Goal: Information Seeking & Learning: Learn about a topic

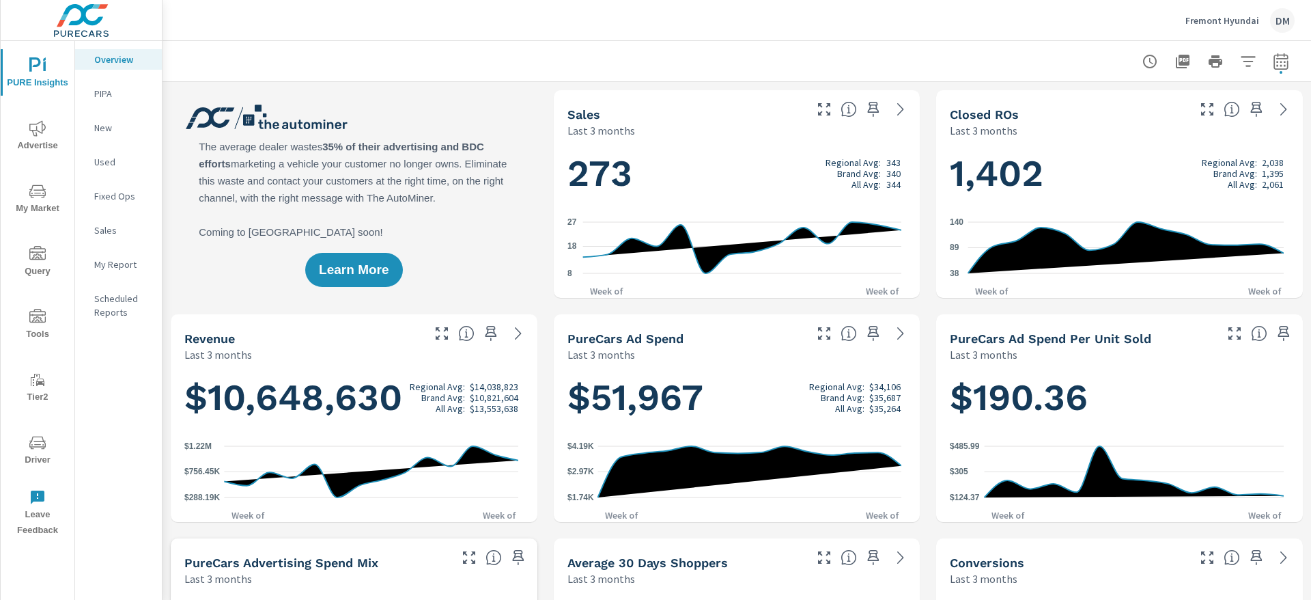
scroll to position [1, 0]
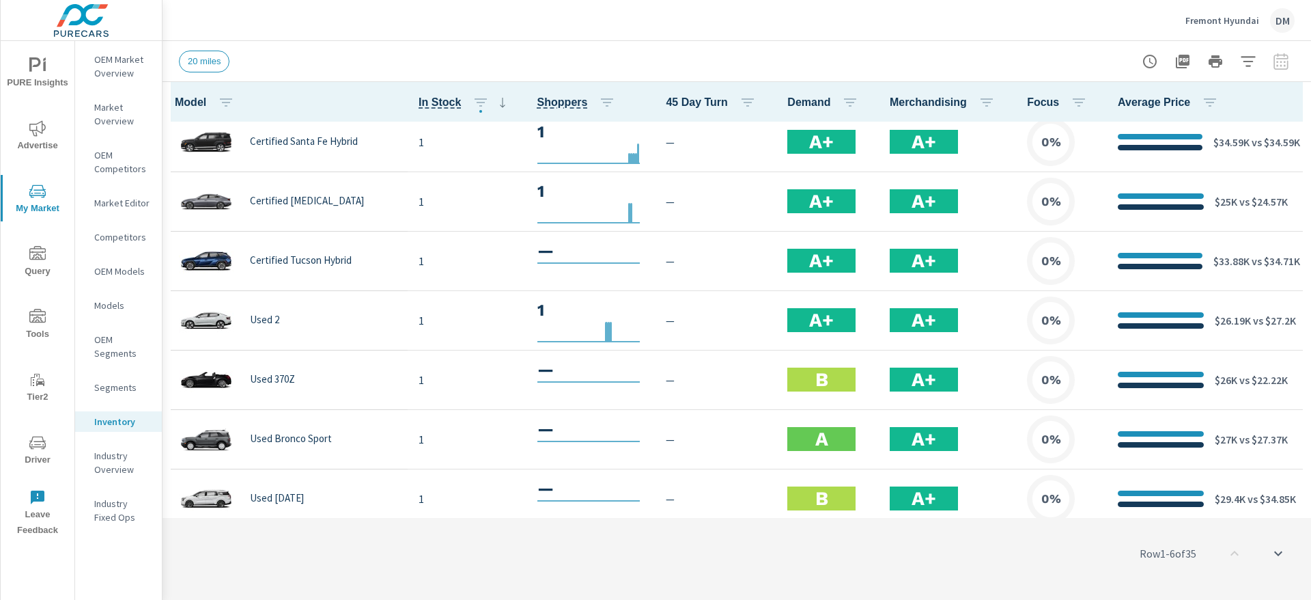
scroll to position [1683, 0]
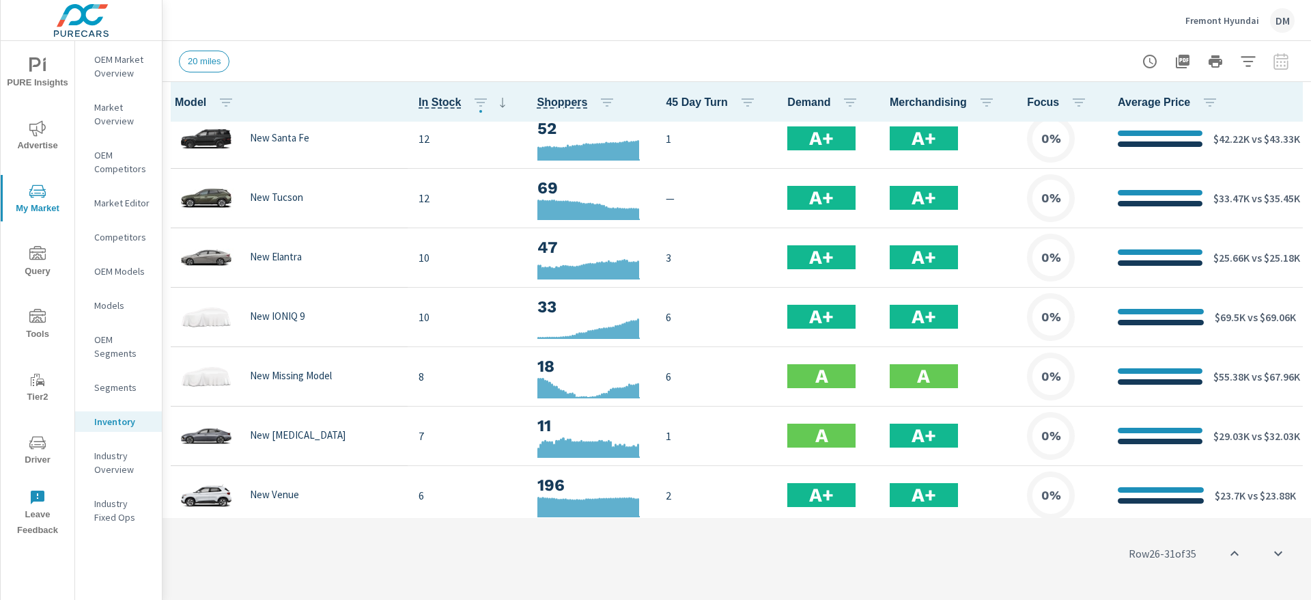
scroll to position [454, 0]
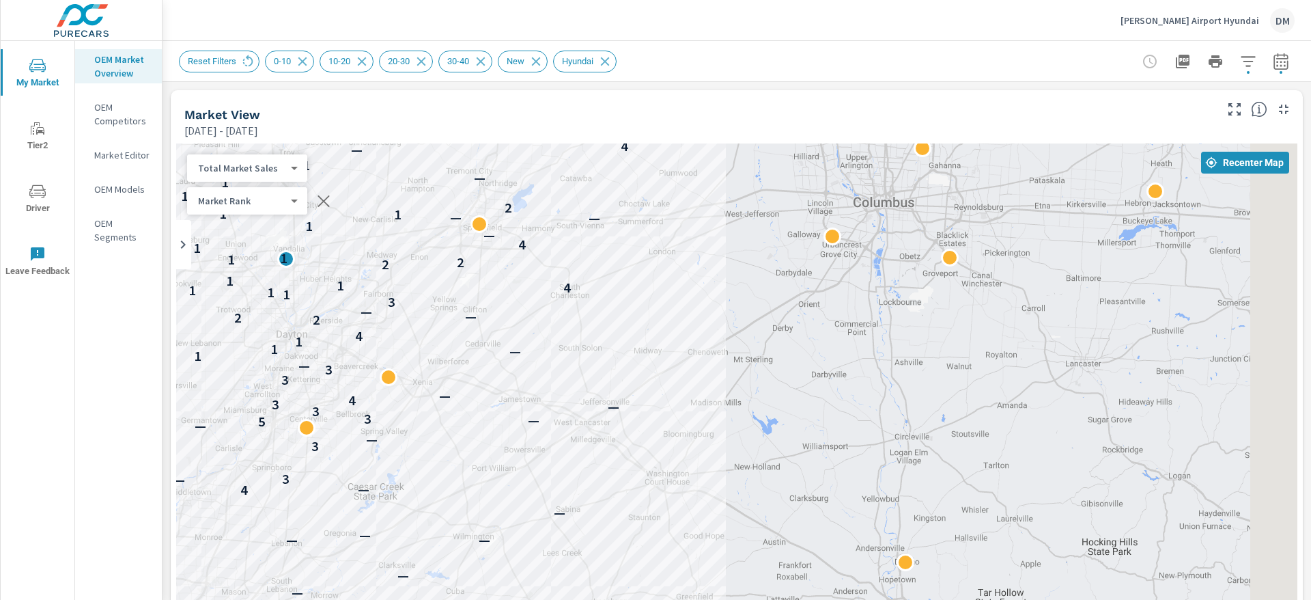
scroll to position [1, 0]
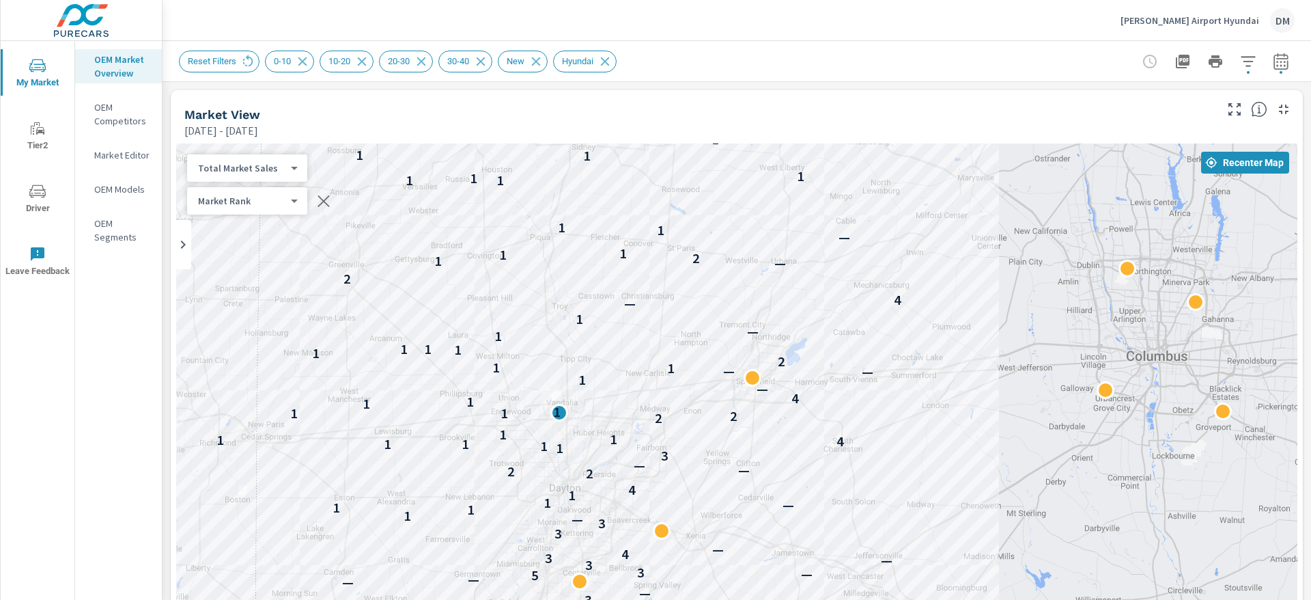
drag, startPoint x: 812, startPoint y: 391, endPoint x: 854, endPoint y: 444, distance: 67.1
click at [854, 444] on div "— 4 — — — — — — 4 — — — — — — — 4 — — 3 — 3 — — — 5 — 3 3 — 3 4 — 3 3 — 1 1 1 —…" at bounding box center [736, 420] width 1121 height 555
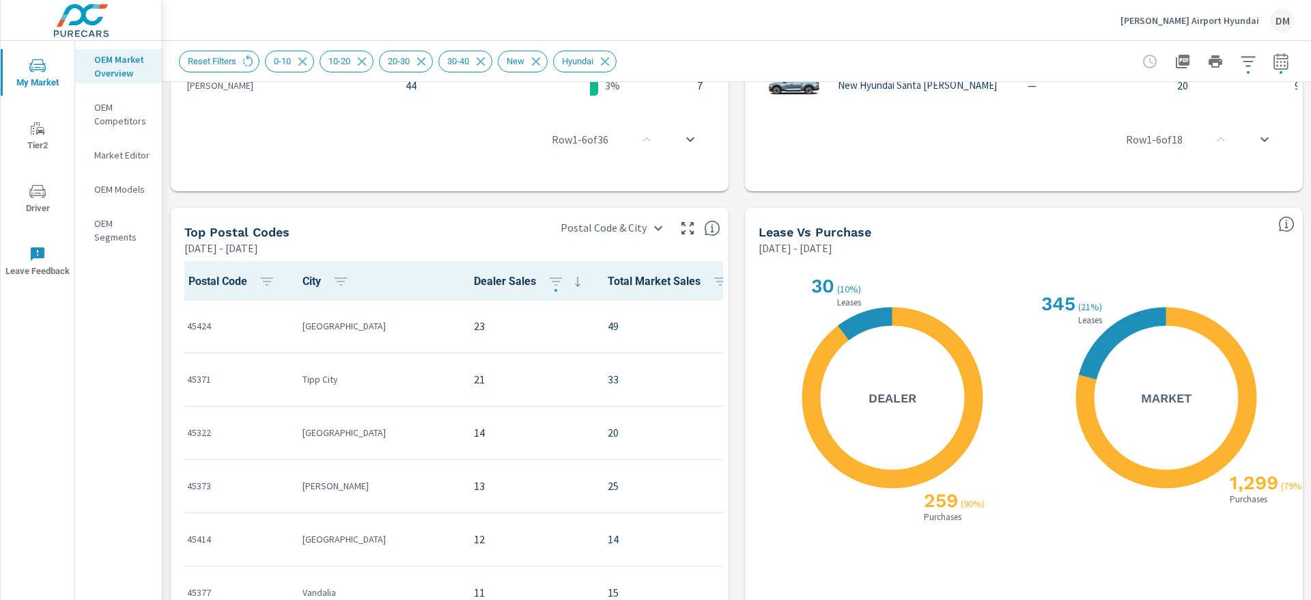
scroll to position [1143, 0]
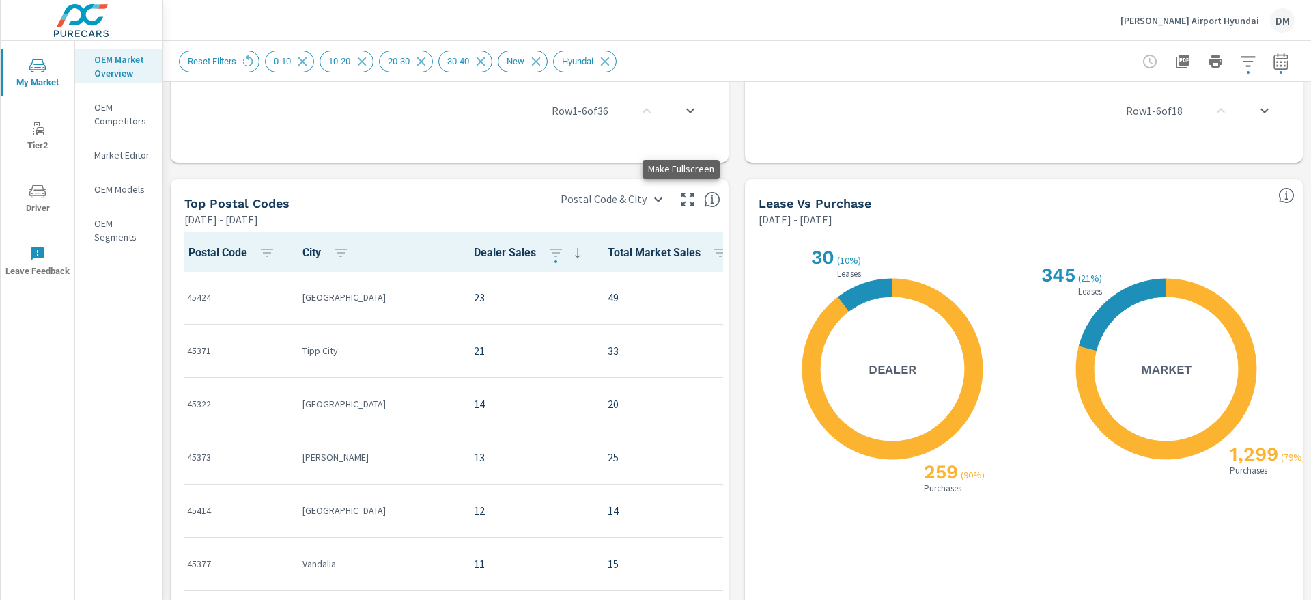
click at [682, 195] on icon "button" at bounding box center [688, 199] width 16 height 16
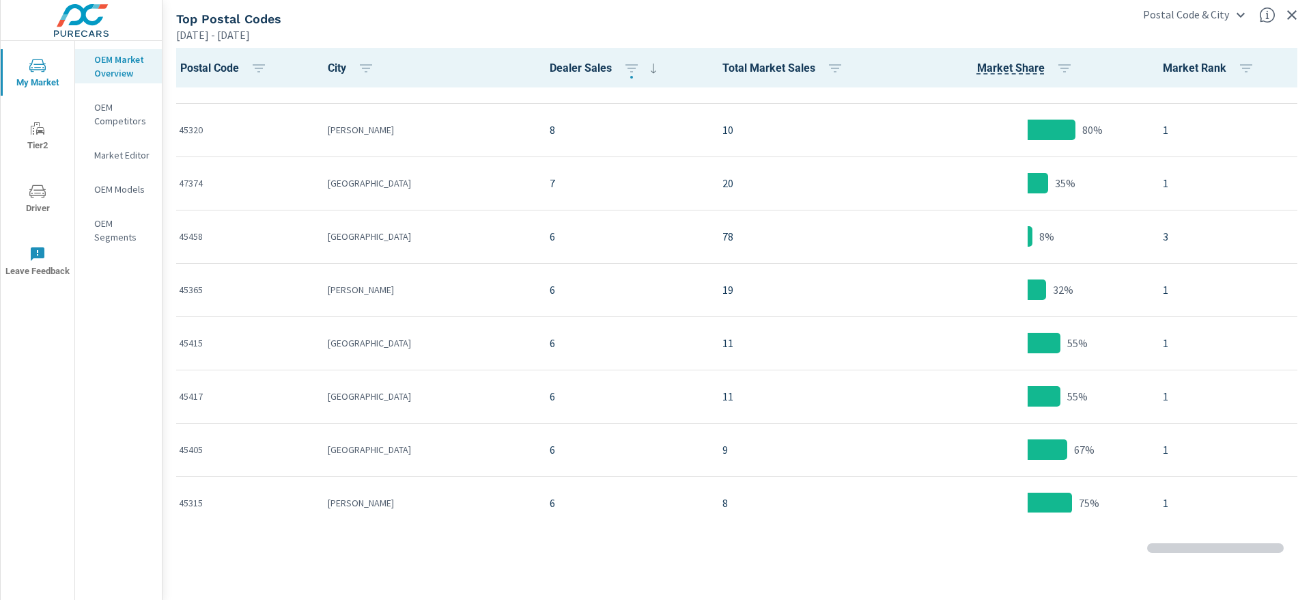
scroll to position [1230, 0]
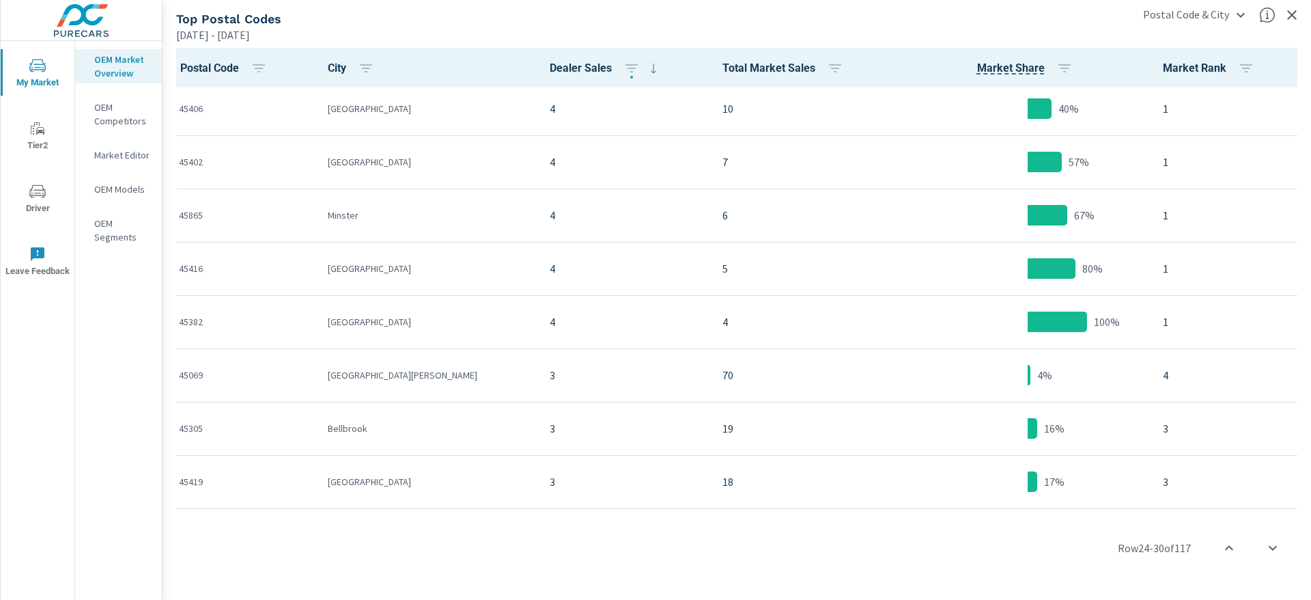
scroll to position [893, 0]
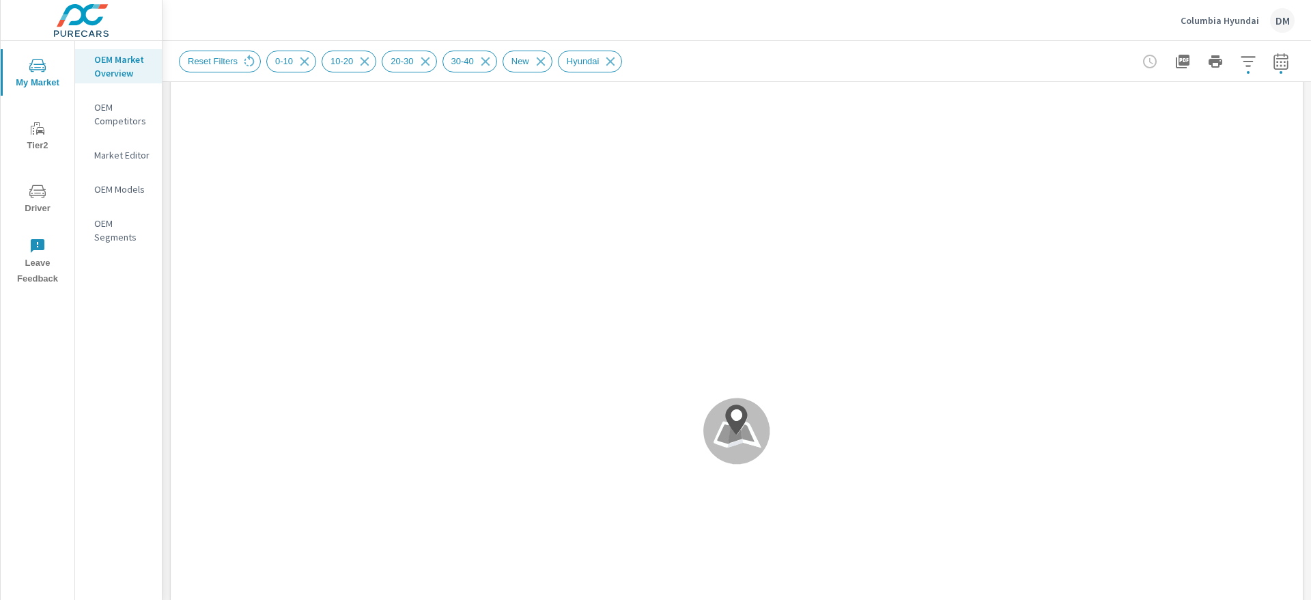
scroll to position [1, 0]
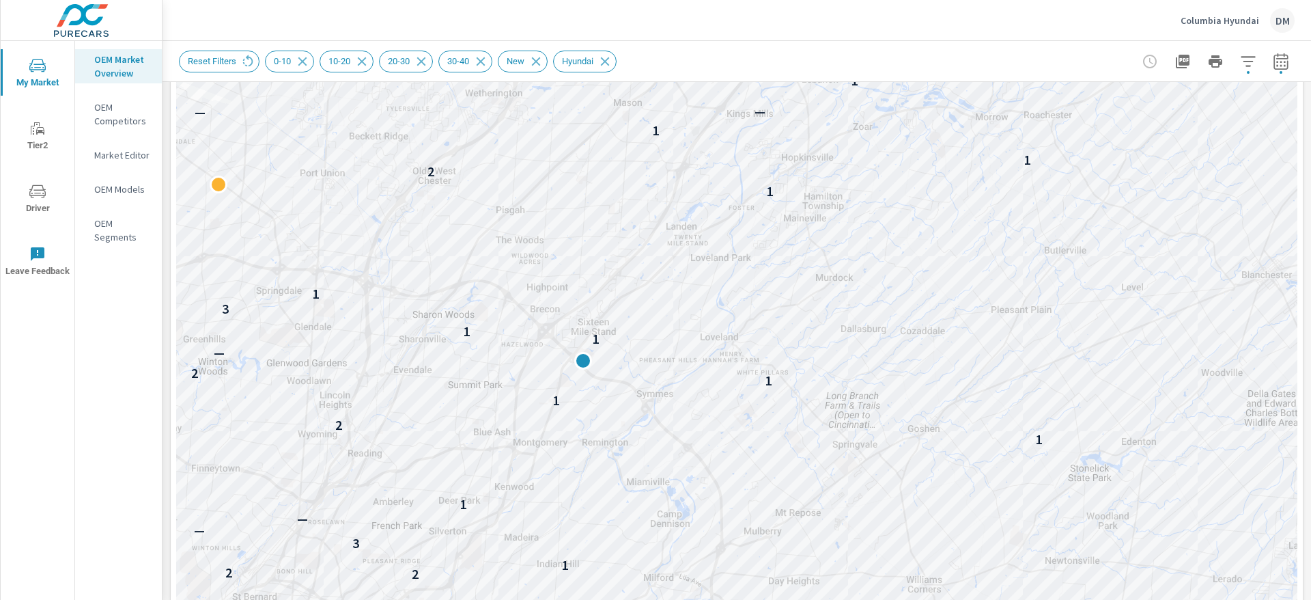
scroll to position [207, 0]
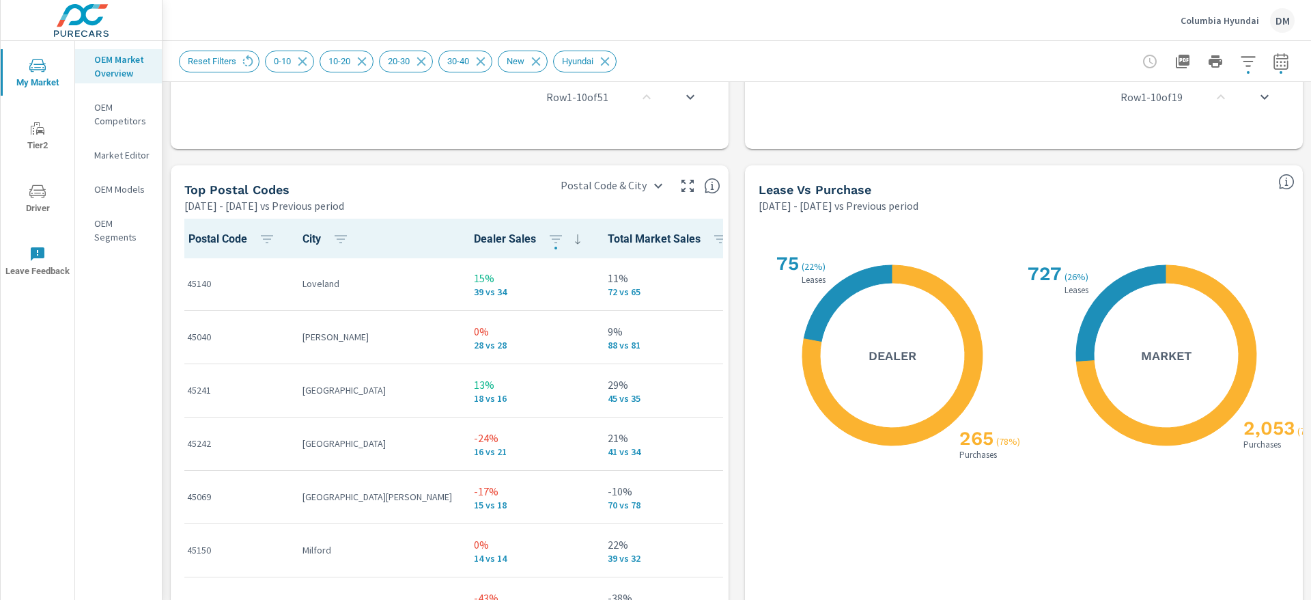
scroll to position [1517, 0]
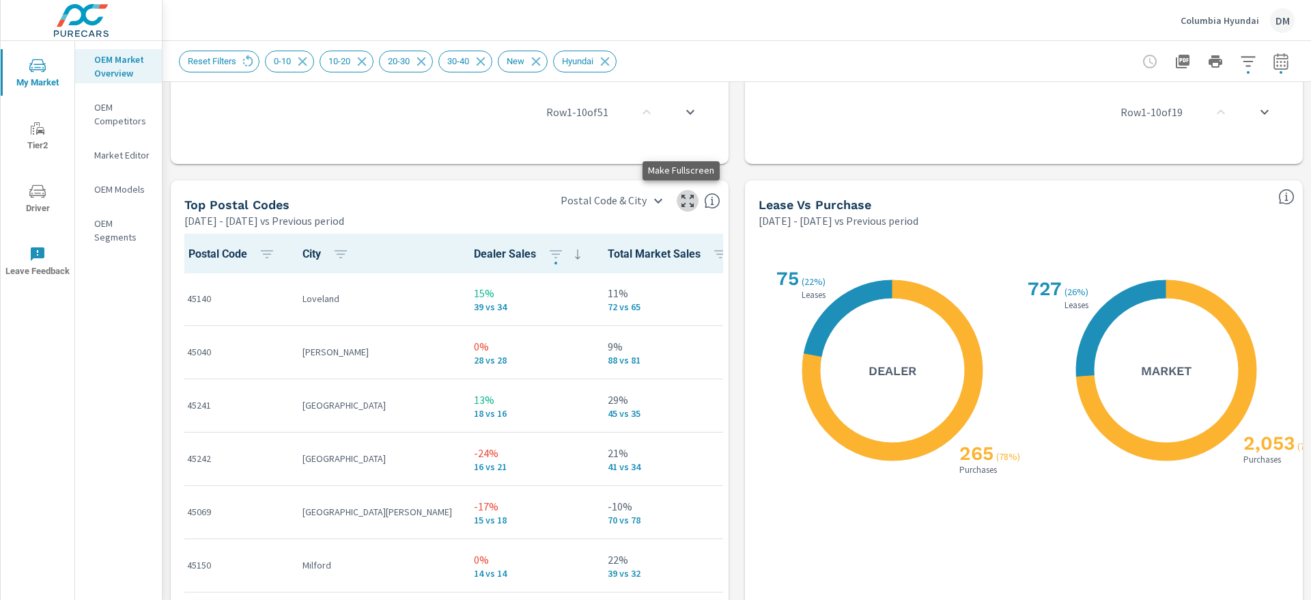
click at [680, 196] on icon "button" at bounding box center [688, 201] width 16 height 16
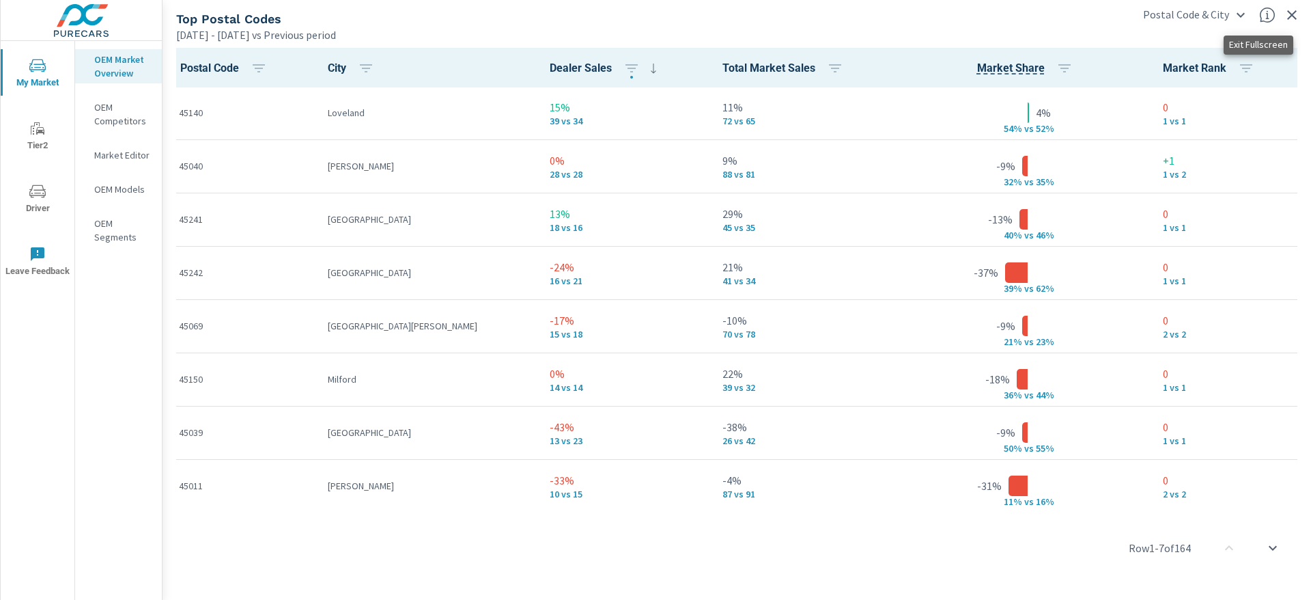
click at [1291, 17] on icon "button" at bounding box center [1292, 15] width 16 height 16
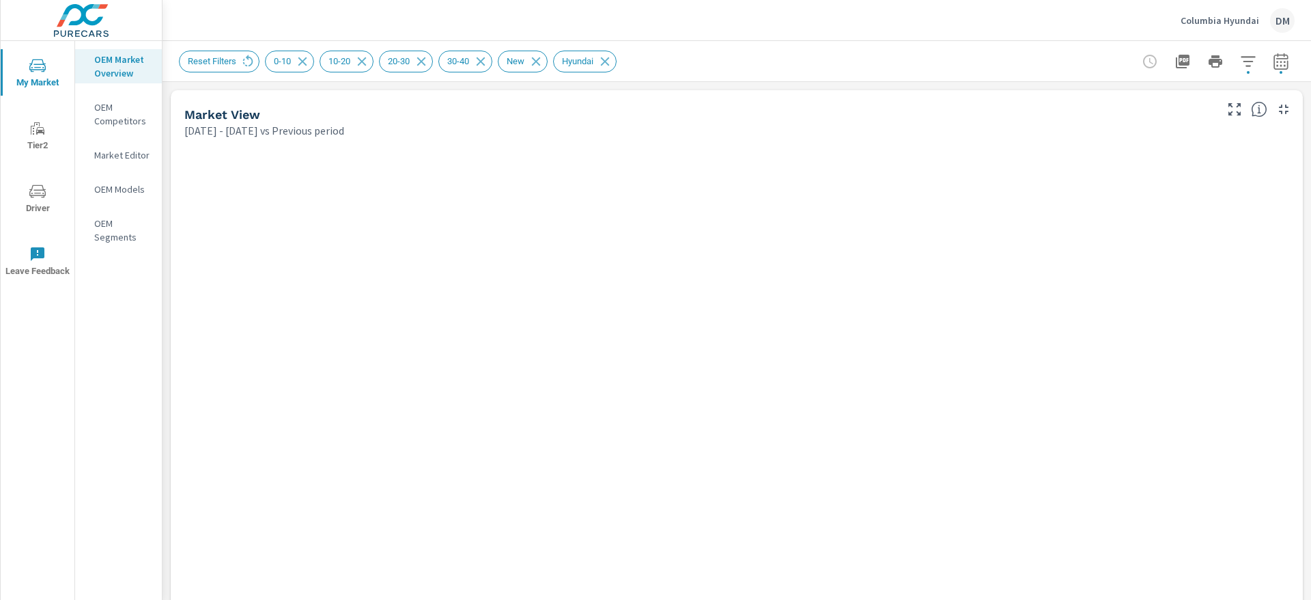
click at [1273, 59] on icon "button" at bounding box center [1281, 61] width 16 height 16
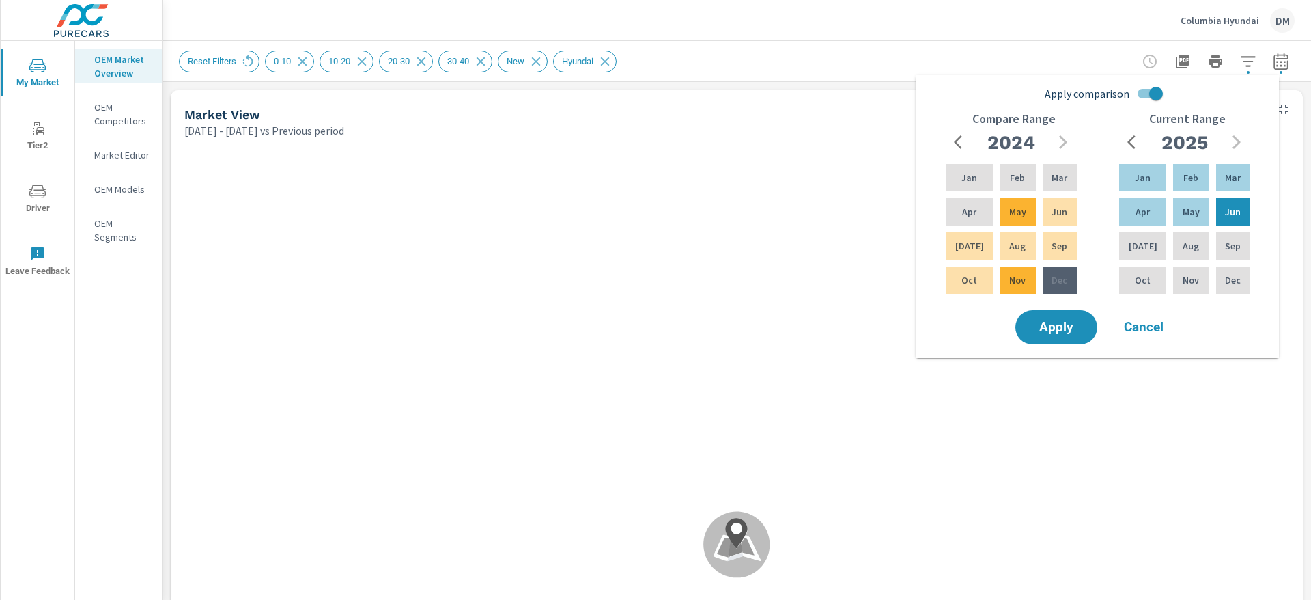
click at [1140, 92] on input "Apply comparison" at bounding box center [1156, 94] width 78 height 26
checkbox input "false"
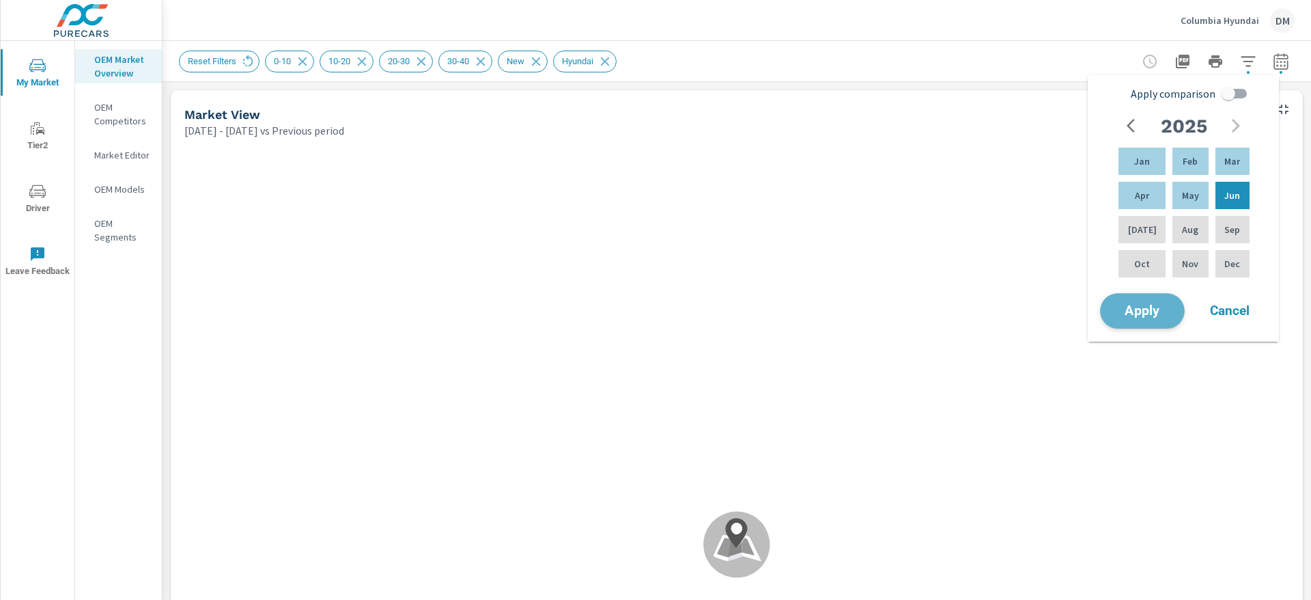
click at [1146, 313] on span "Apply" at bounding box center [1143, 311] width 56 height 13
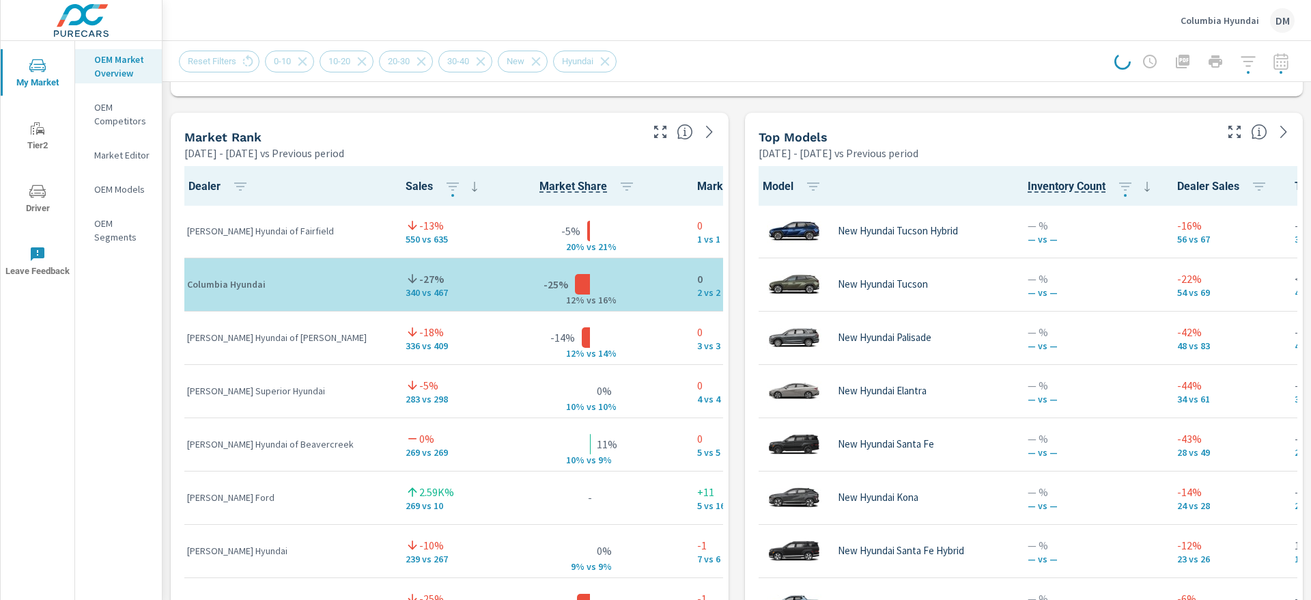
scroll to position [836, 0]
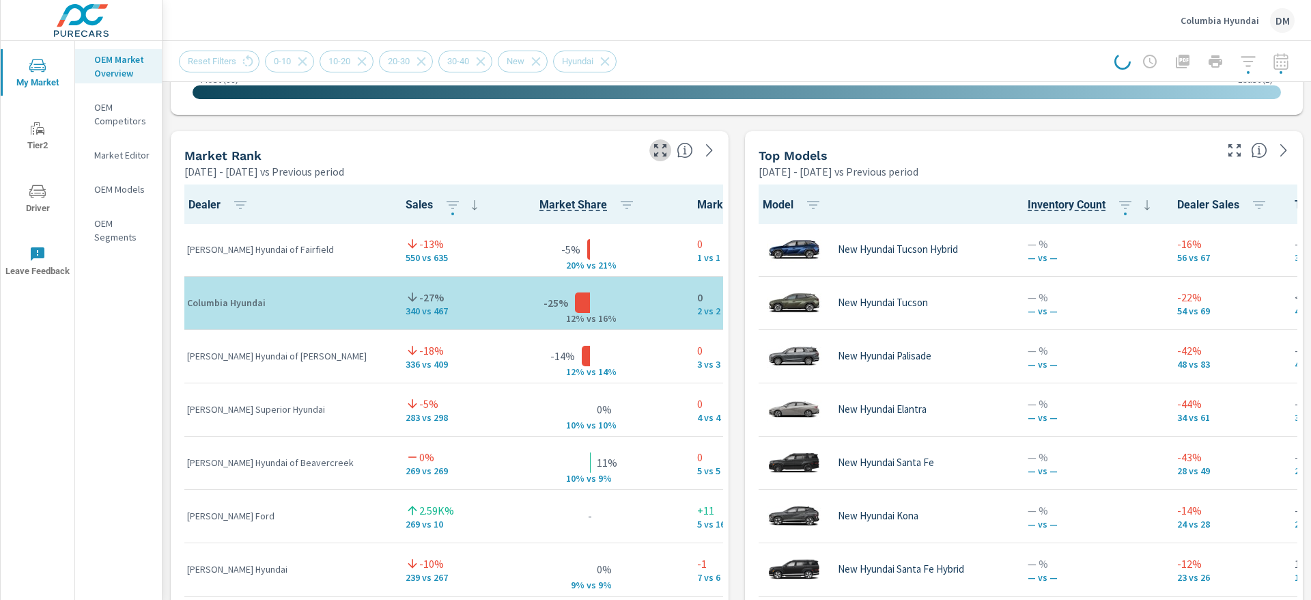
click at [654, 141] on button "button" at bounding box center [660, 150] width 22 height 22
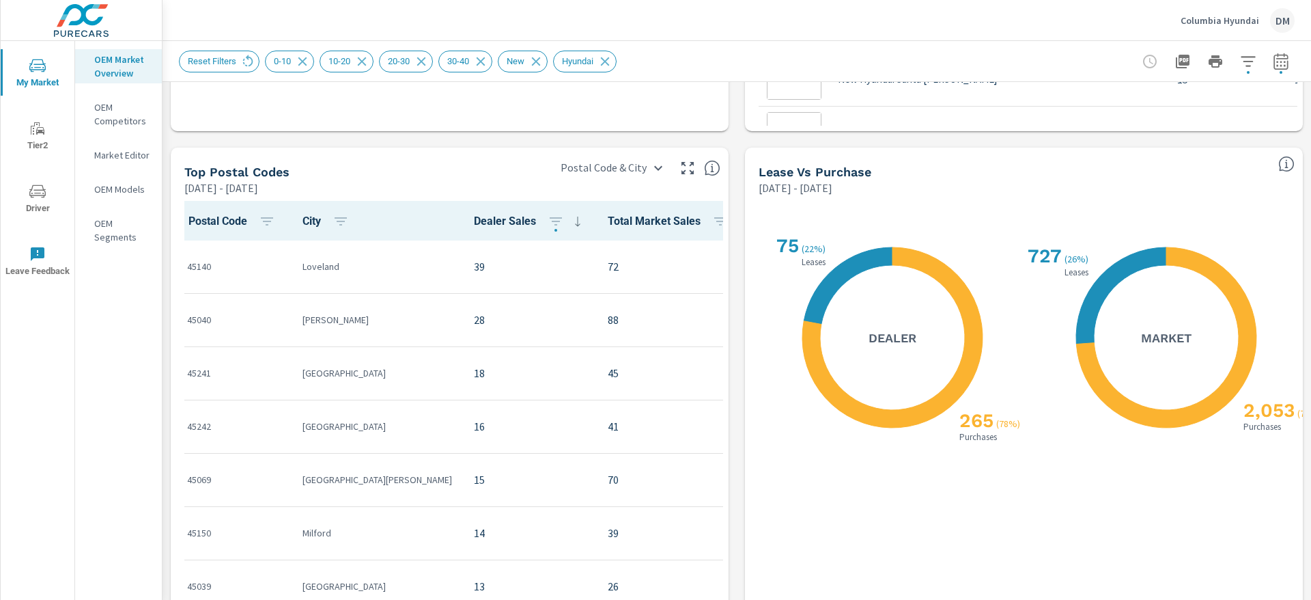
scroll to position [1, 0]
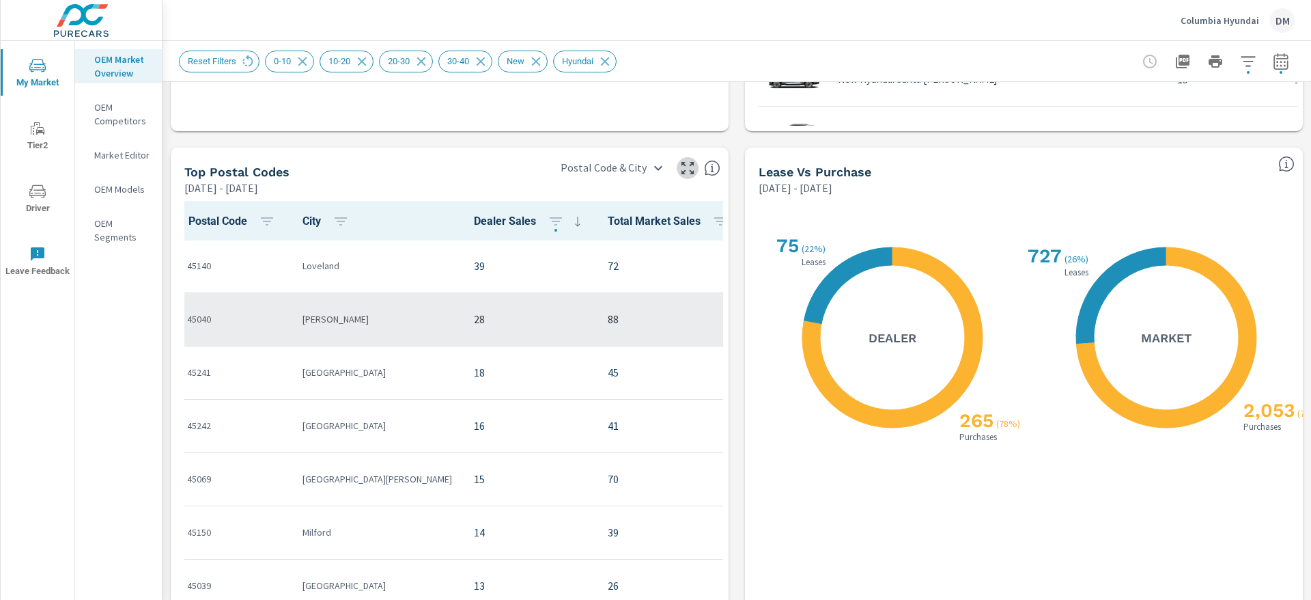
drag, startPoint x: 671, startPoint y: 164, endPoint x: 677, endPoint y: 168, distance: 8.0
click at [677, 163] on button "button" at bounding box center [688, 168] width 22 height 22
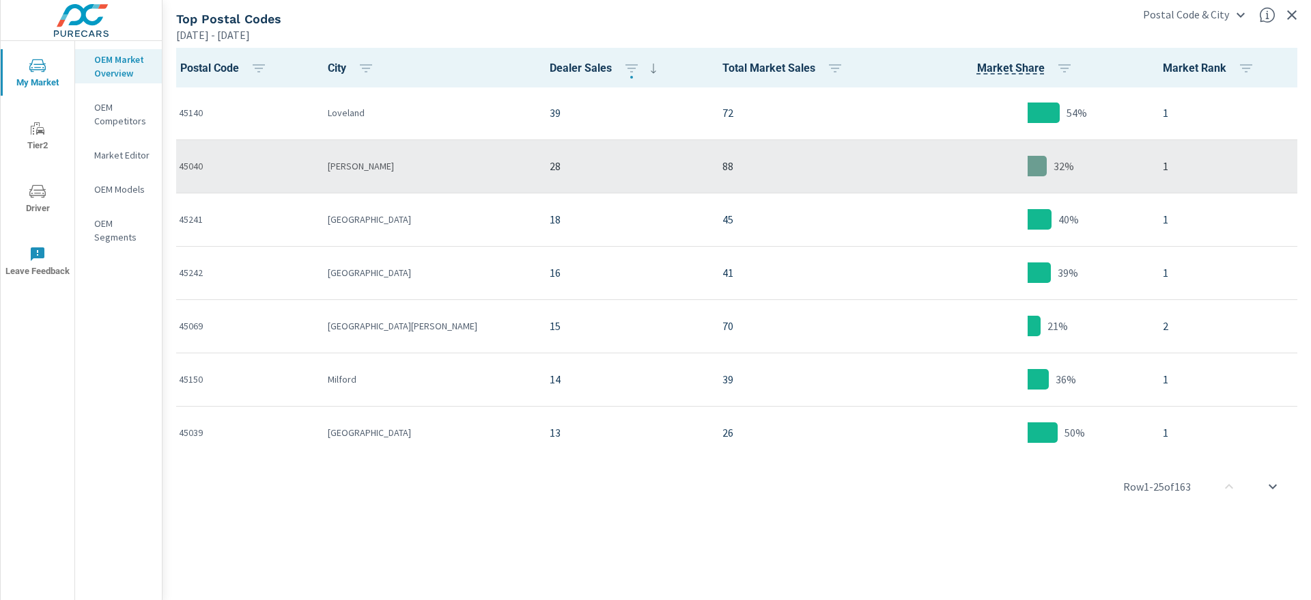
click at [723, 168] on p "88" at bounding box center [807, 166] width 169 height 16
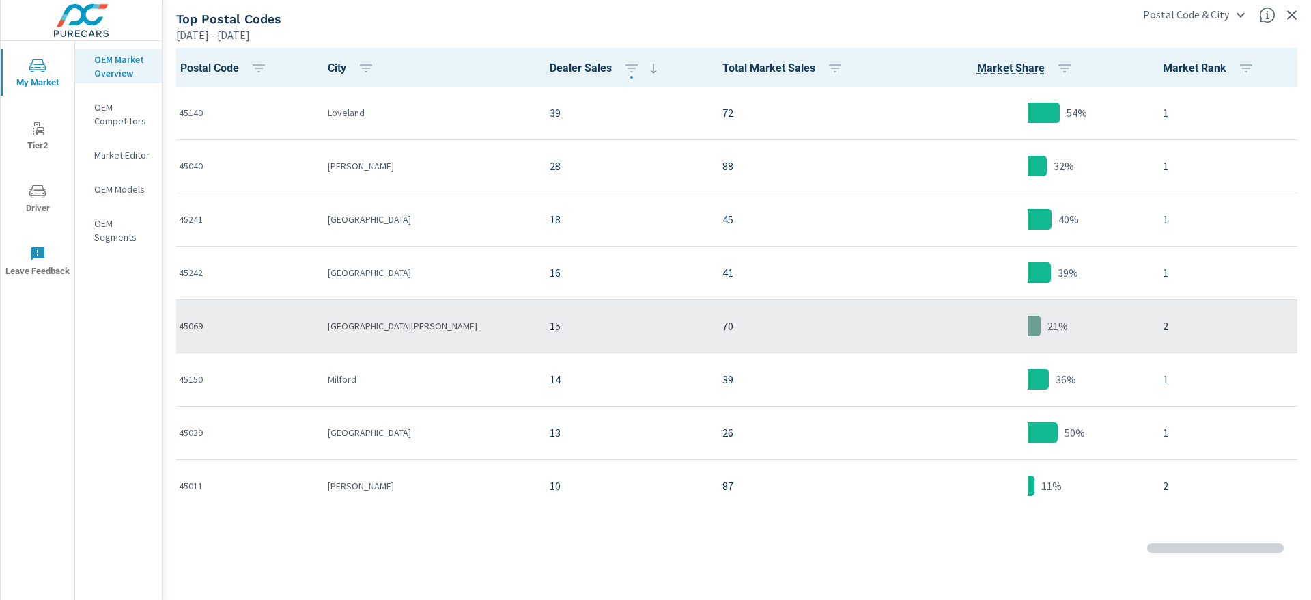
scroll to position [206, 0]
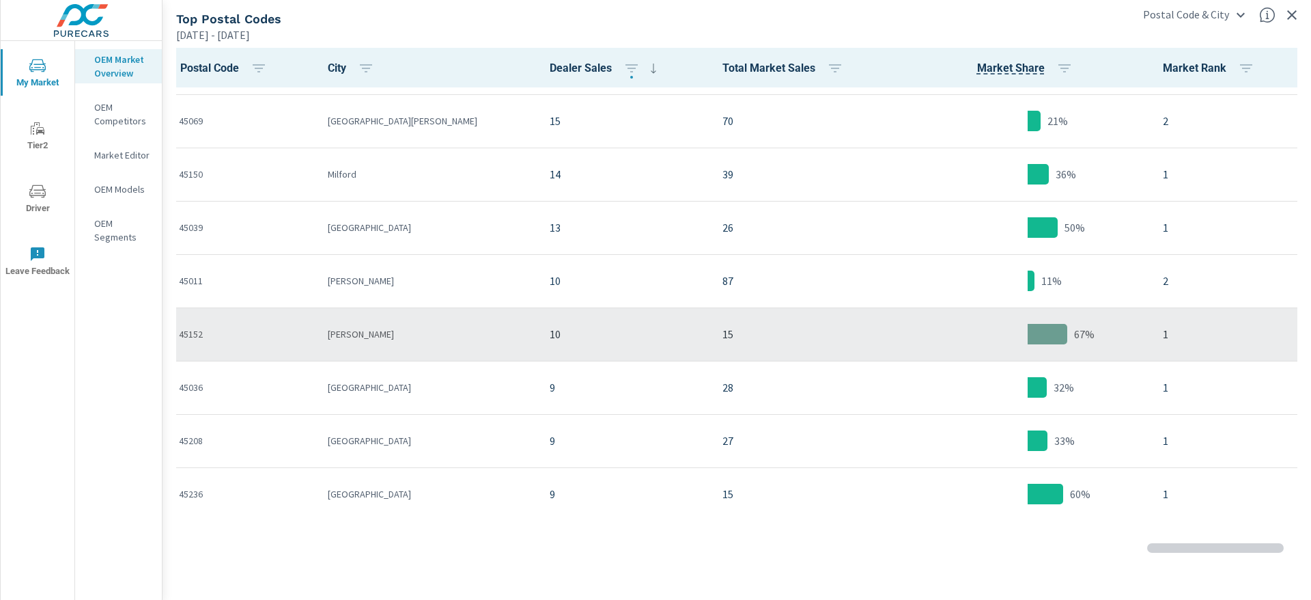
scroll to position [410, 0]
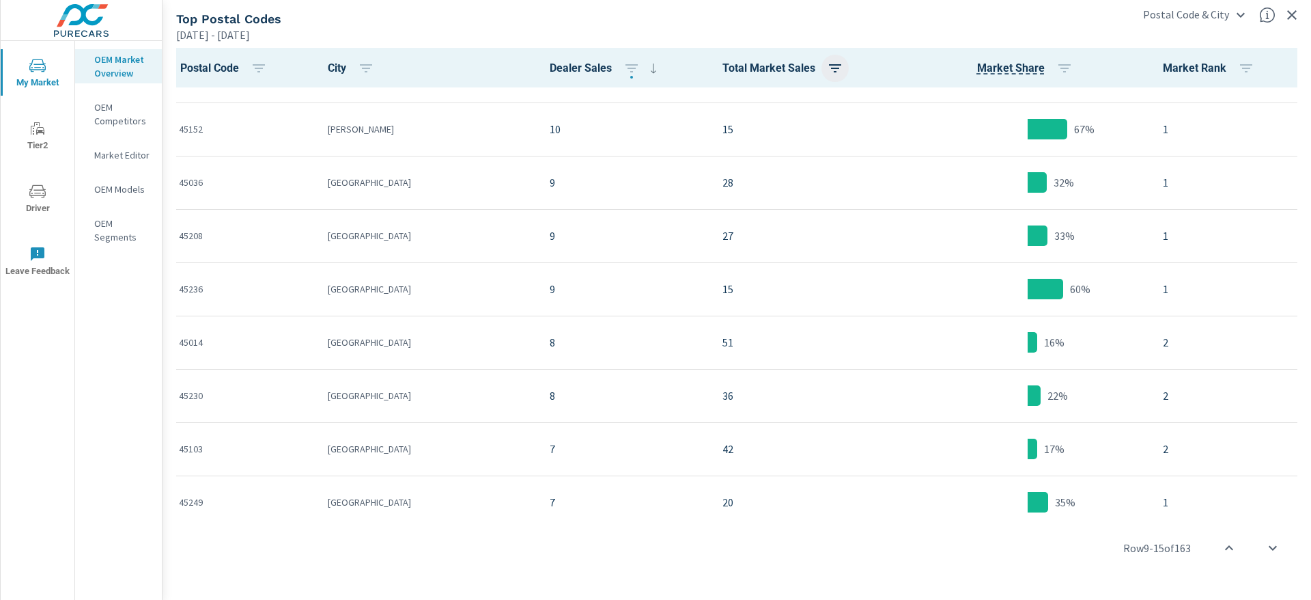
click at [827, 64] on icon "button" at bounding box center [835, 68] width 16 height 16
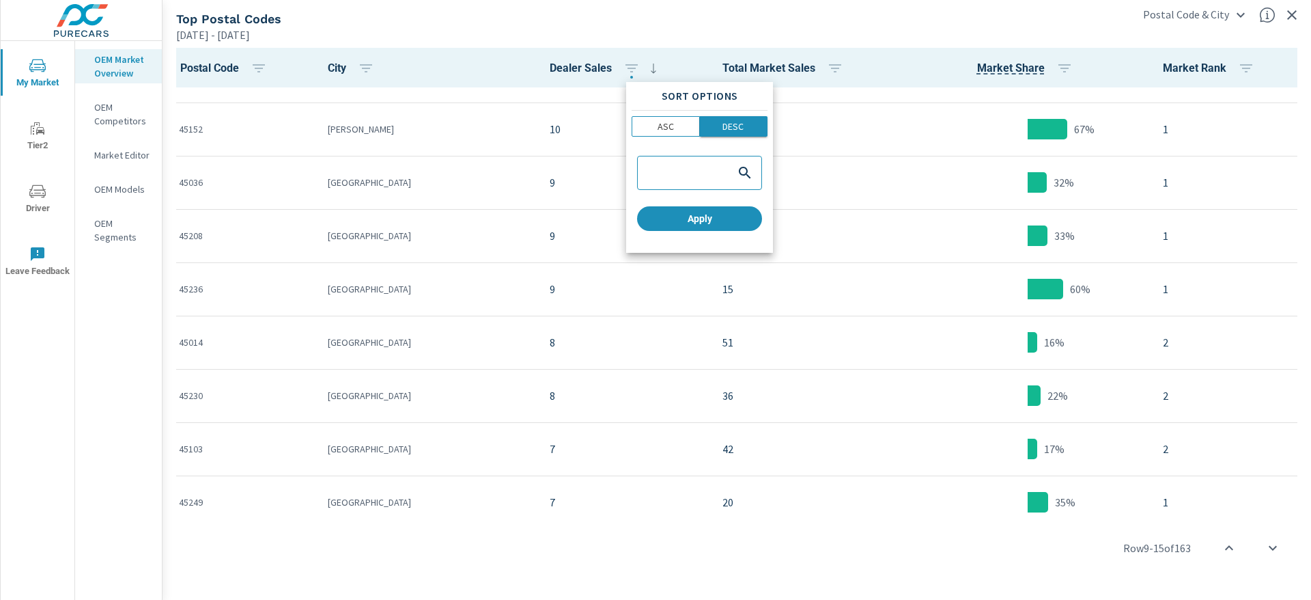
click at [733, 120] on p "DESC" at bounding box center [733, 127] width 21 height 14
click at [721, 218] on span "Apply" at bounding box center [700, 218] width 114 height 12
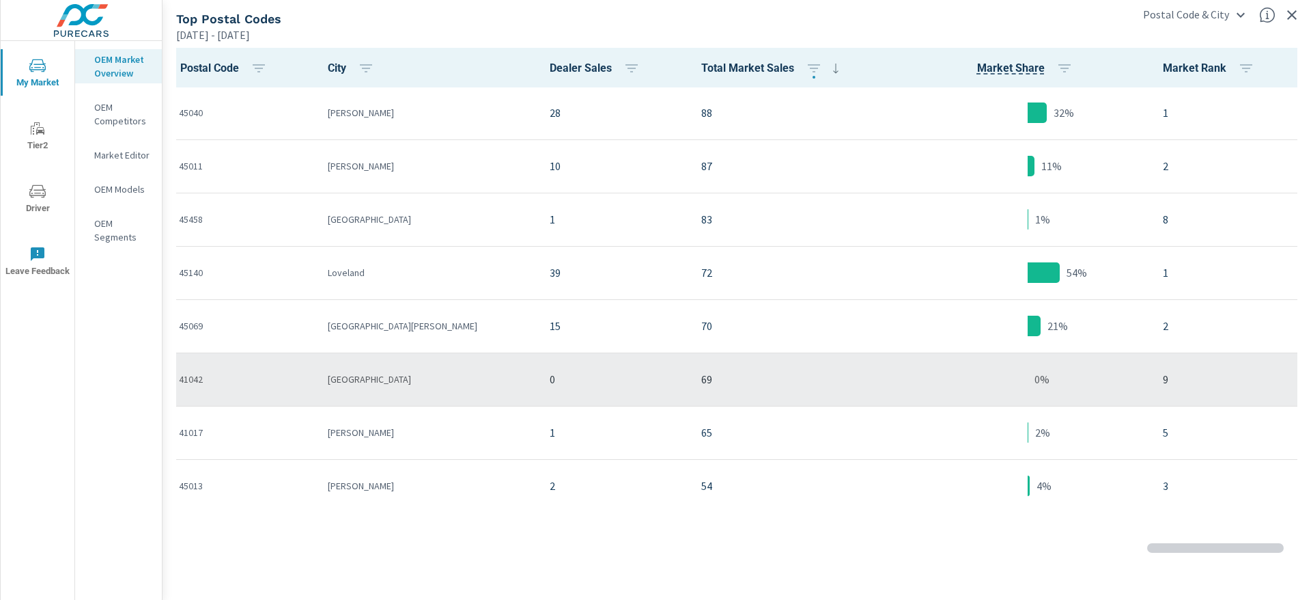
scroll to position [206, 0]
